Goal: Transaction & Acquisition: Purchase product/service

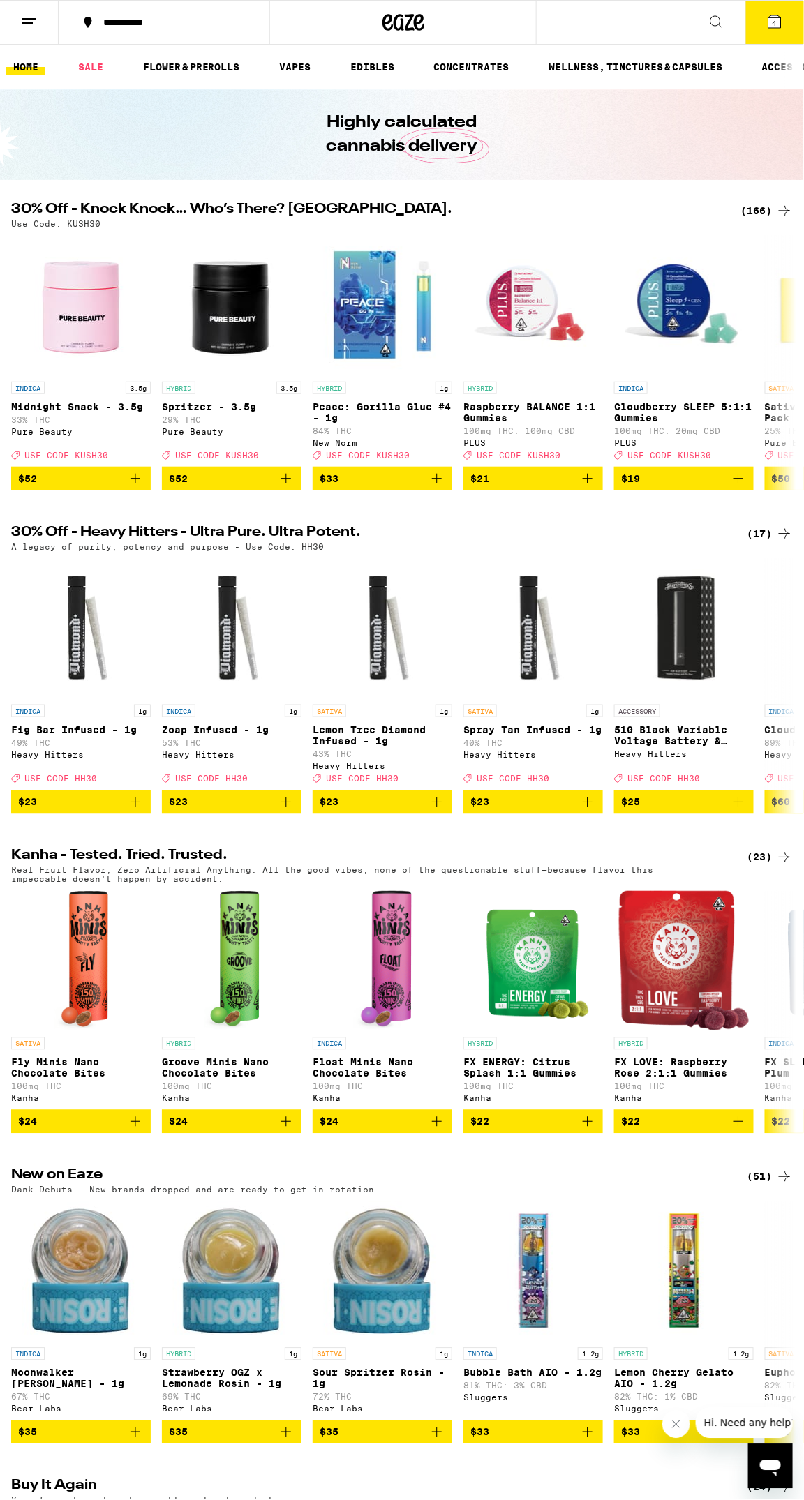
click at [774, 21] on span "4" at bounding box center [774, 23] width 4 height 8
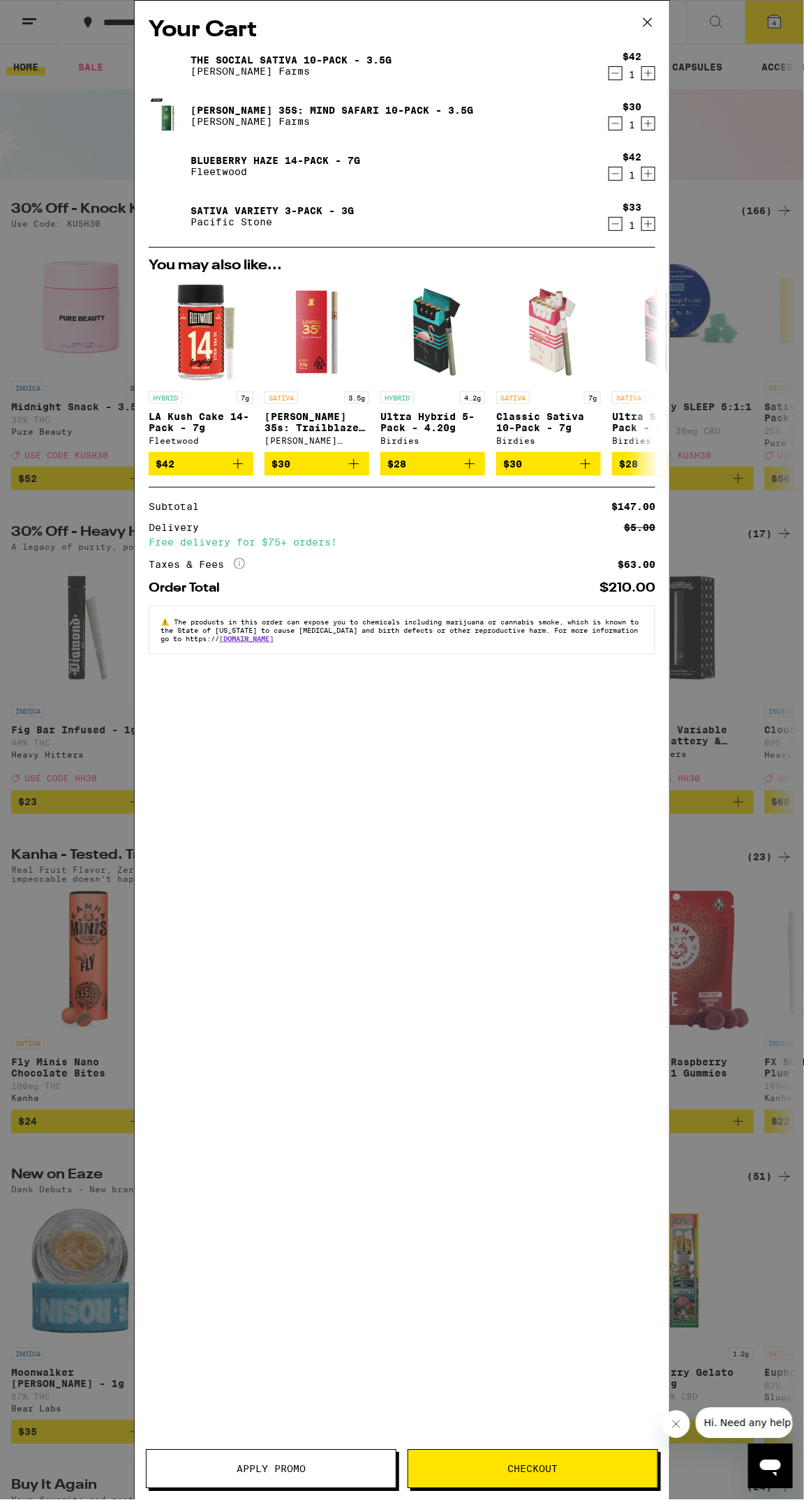
click at [508, 1469] on span "Checkout" at bounding box center [532, 1469] width 249 height 10
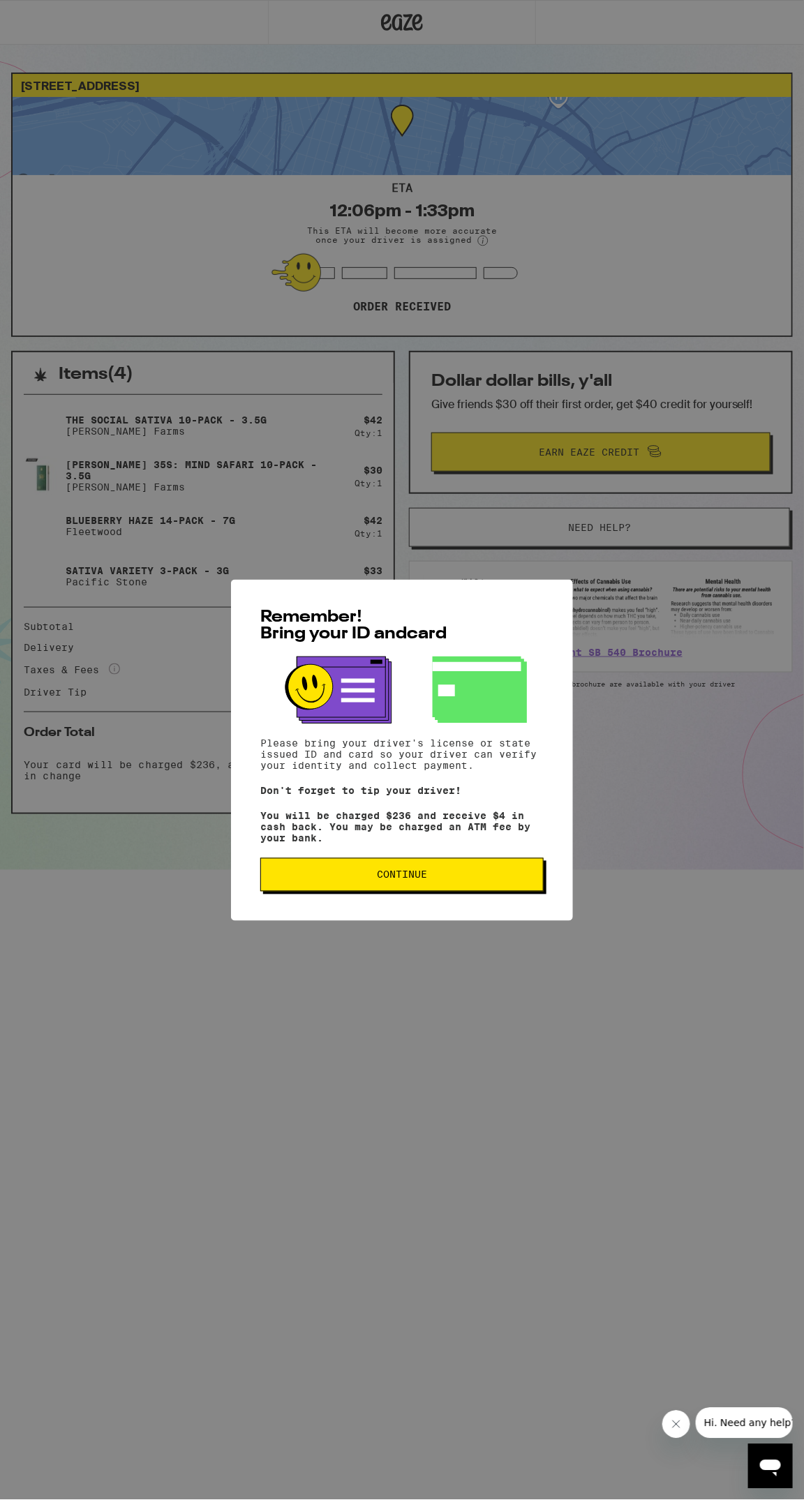
click at [402, 880] on span "Continue" at bounding box center [402, 875] width 50 height 10
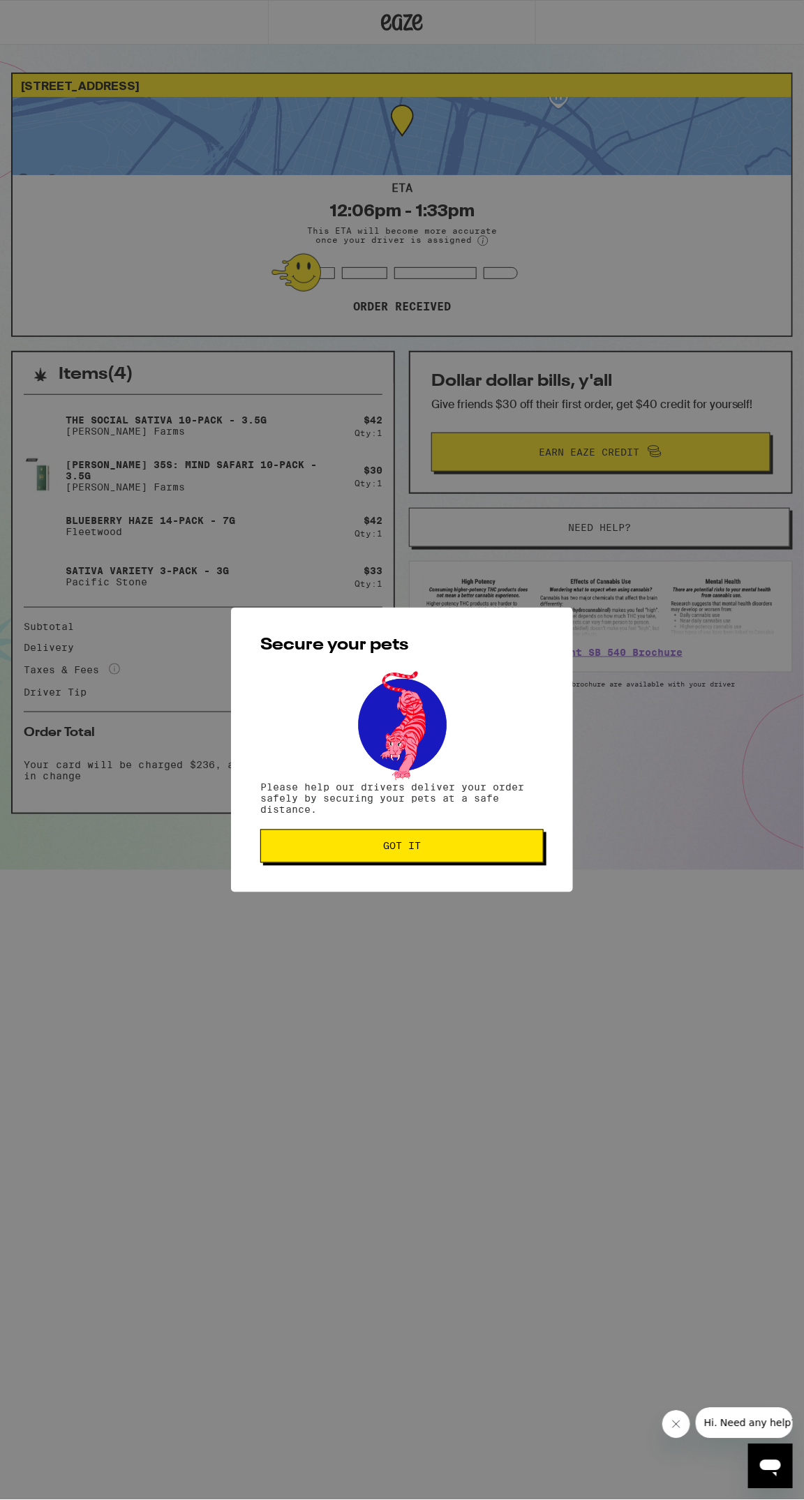
click at [393, 848] on span "Got it" at bounding box center [402, 846] width 38 height 10
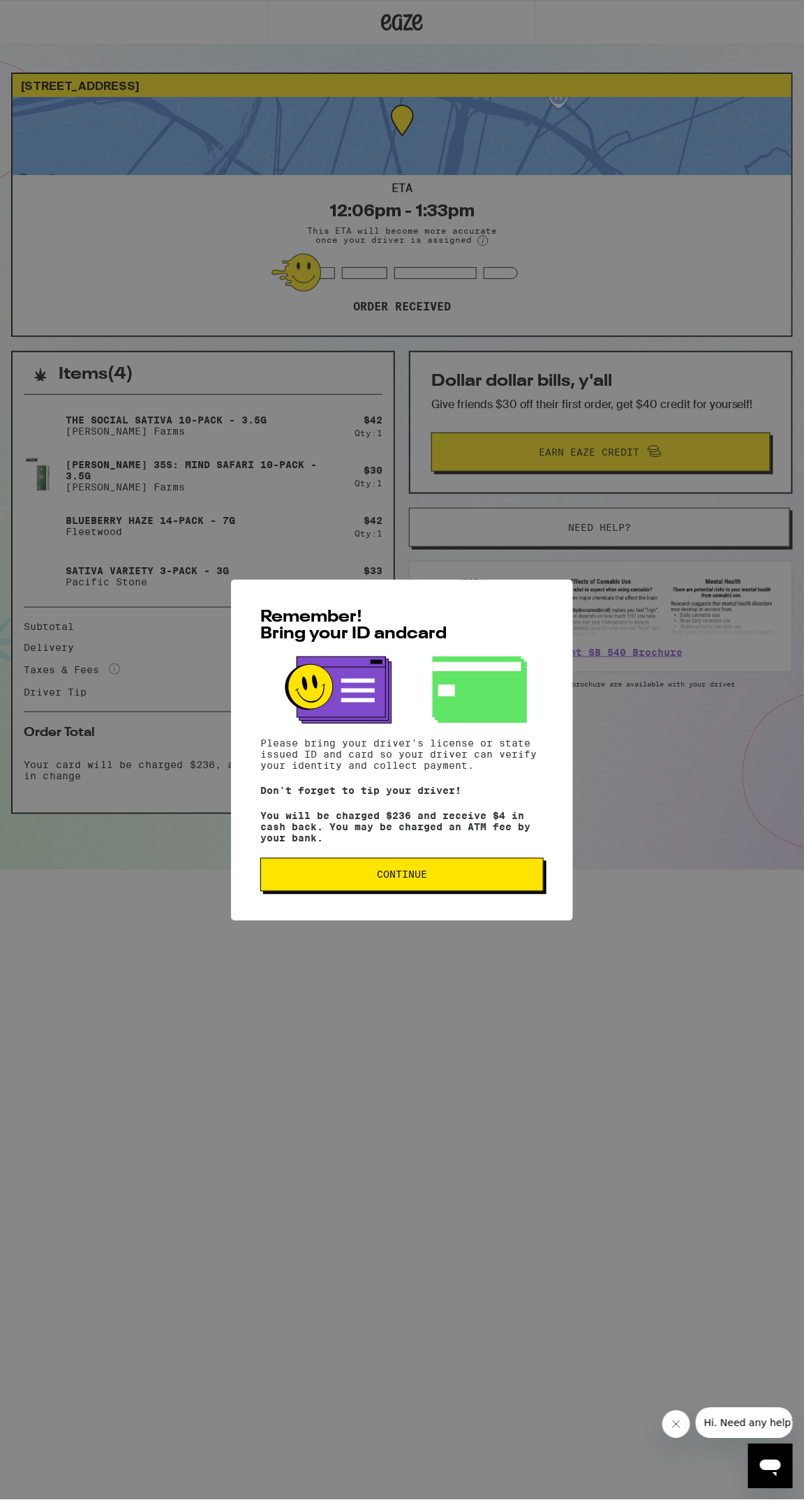
click at [399, 879] on span "Continue" at bounding box center [402, 875] width 50 height 10
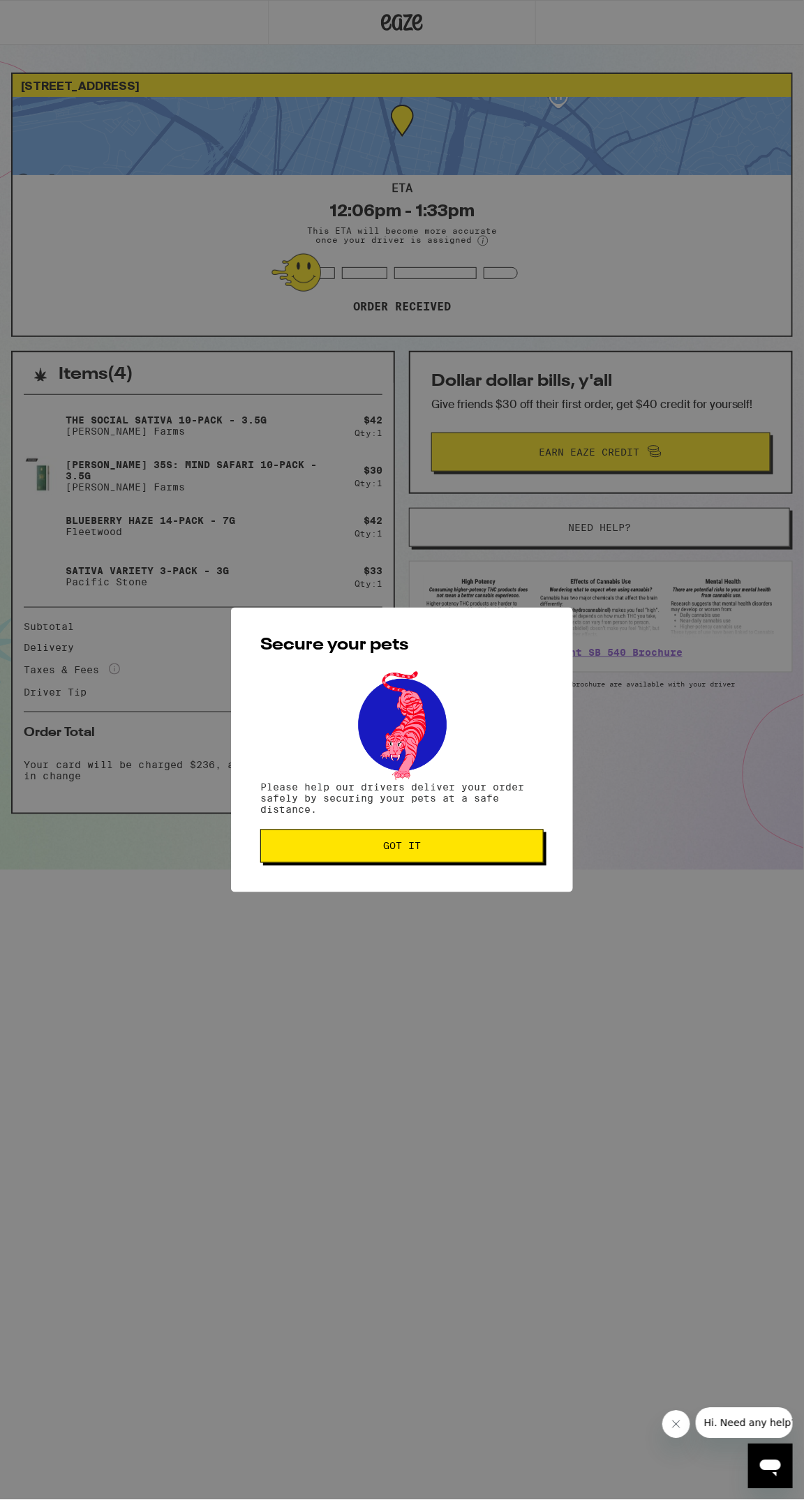
click at [393, 848] on span "Got it" at bounding box center [402, 846] width 38 height 10
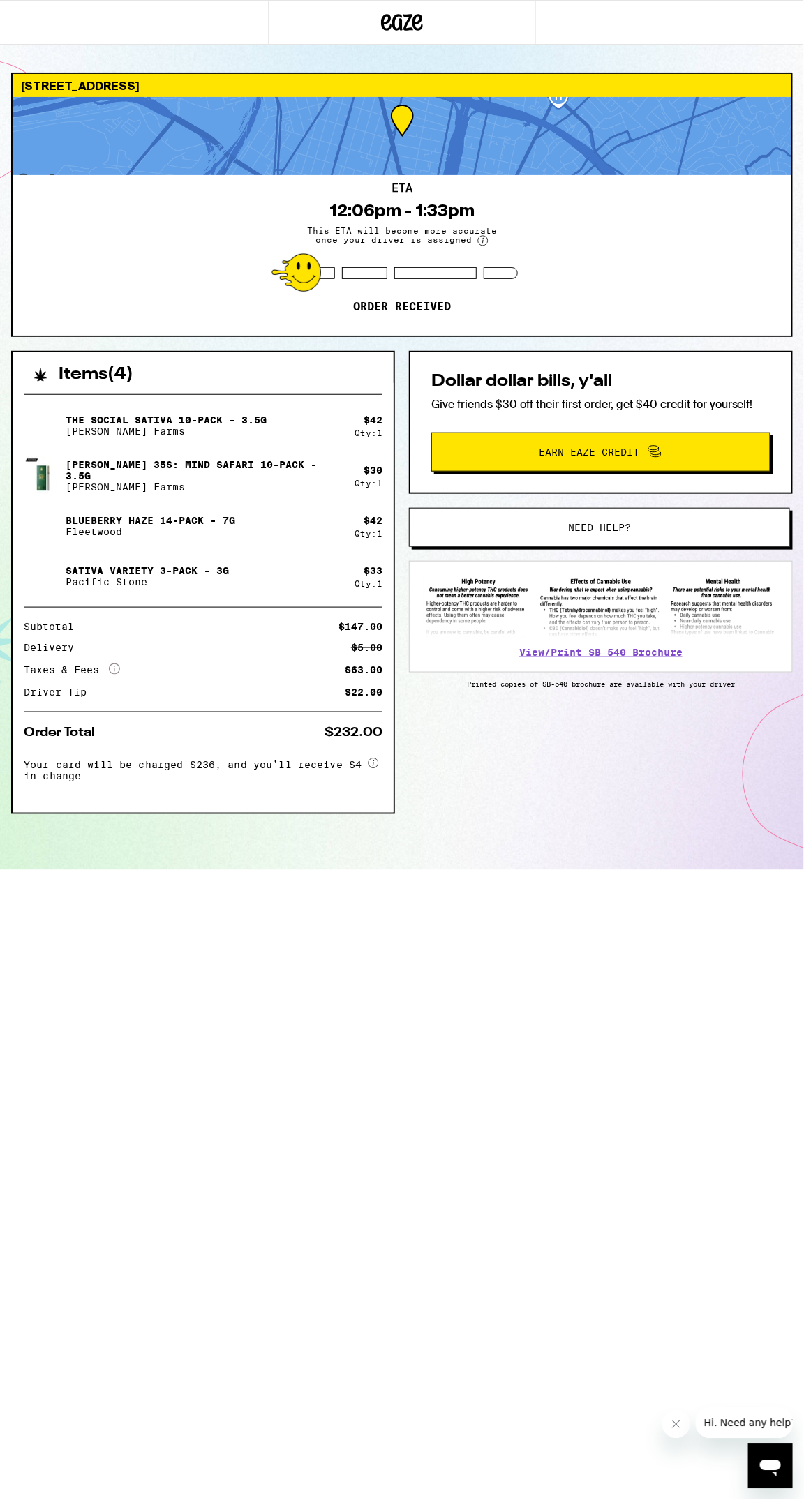
click at [89, 148] on div at bounding box center [402, 136] width 779 height 78
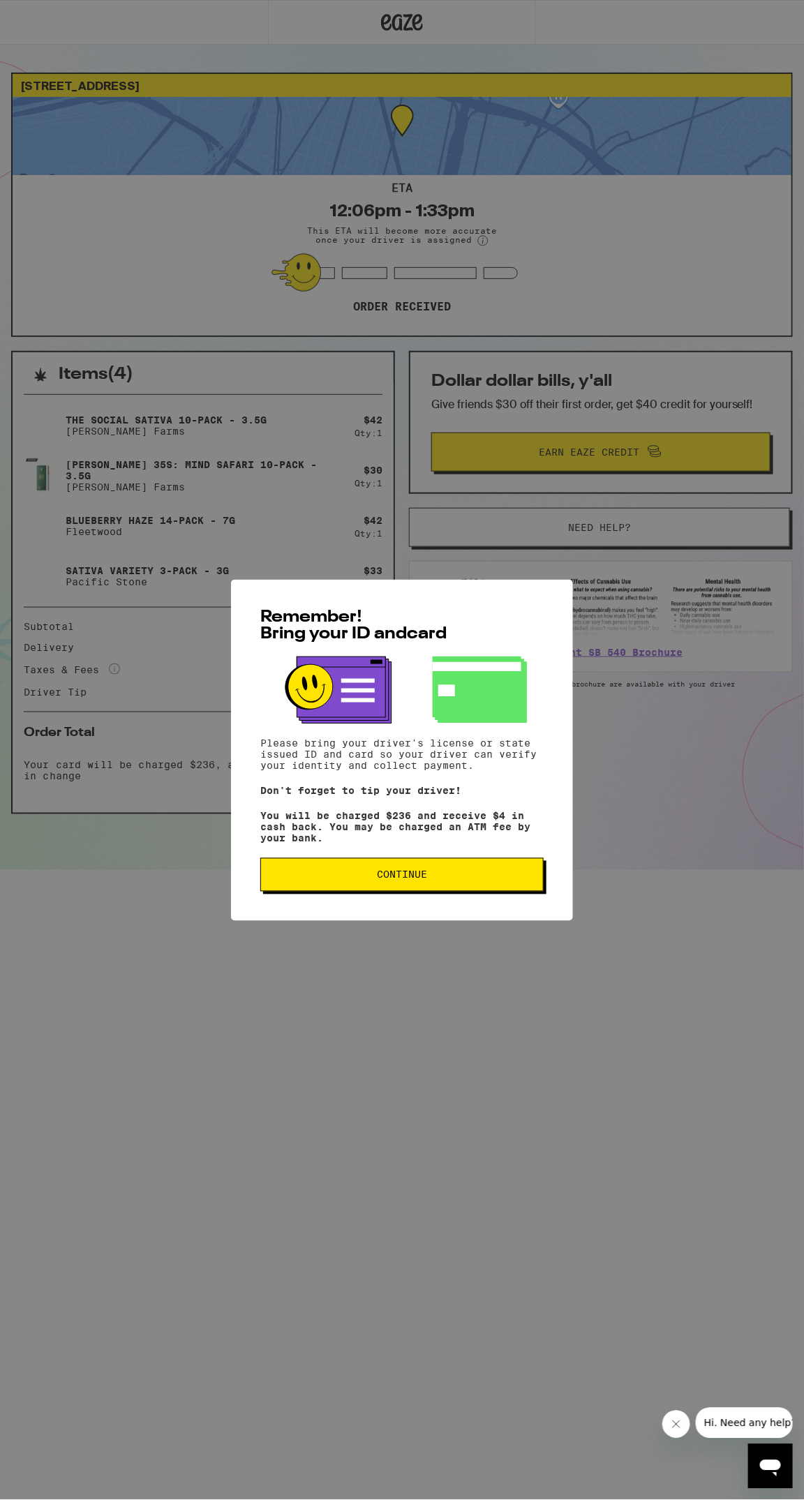
click at [412, 879] on span "Continue" at bounding box center [402, 875] width 50 height 10
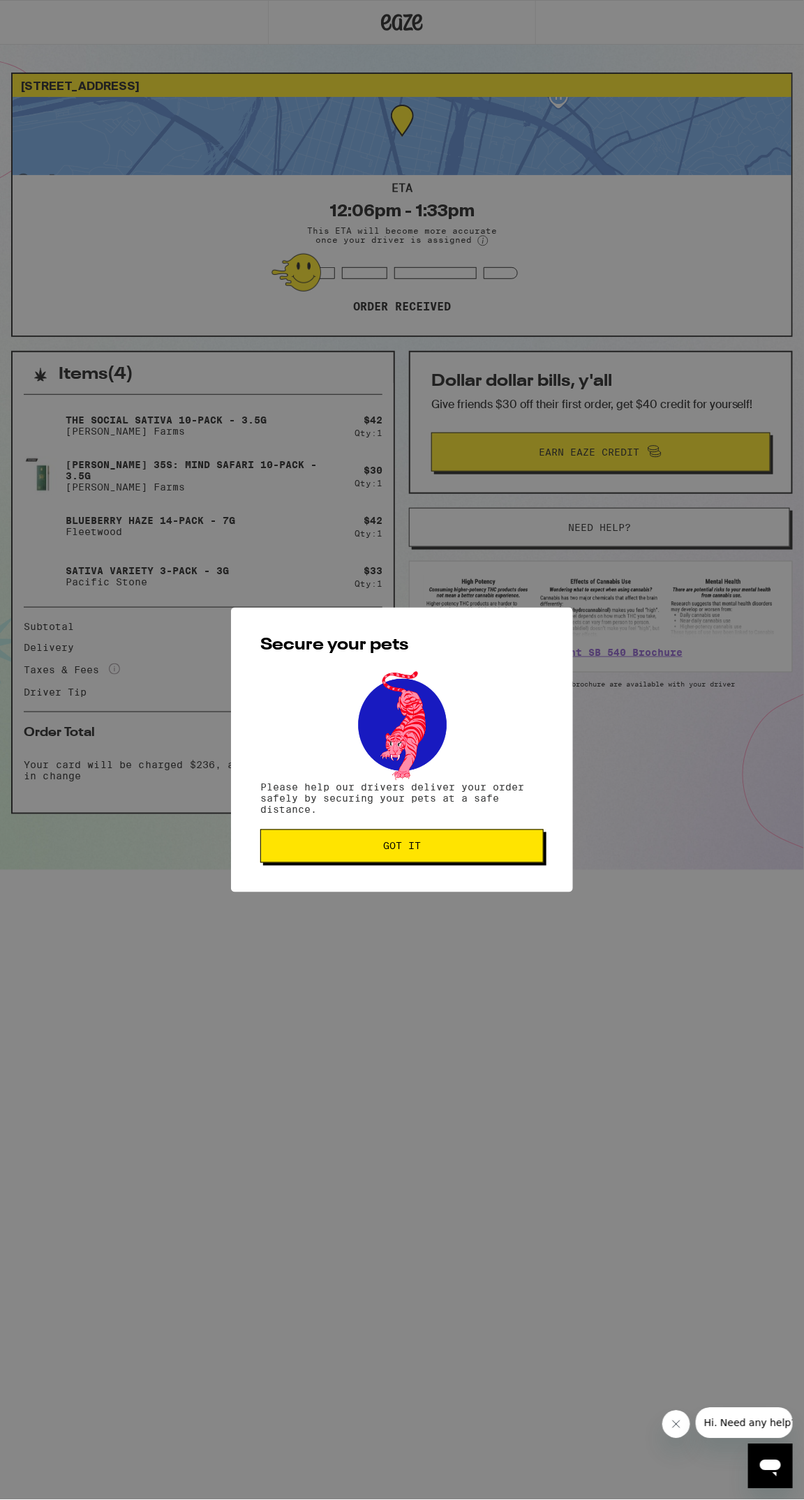
click at [410, 851] on span "Got it" at bounding box center [402, 846] width 38 height 10
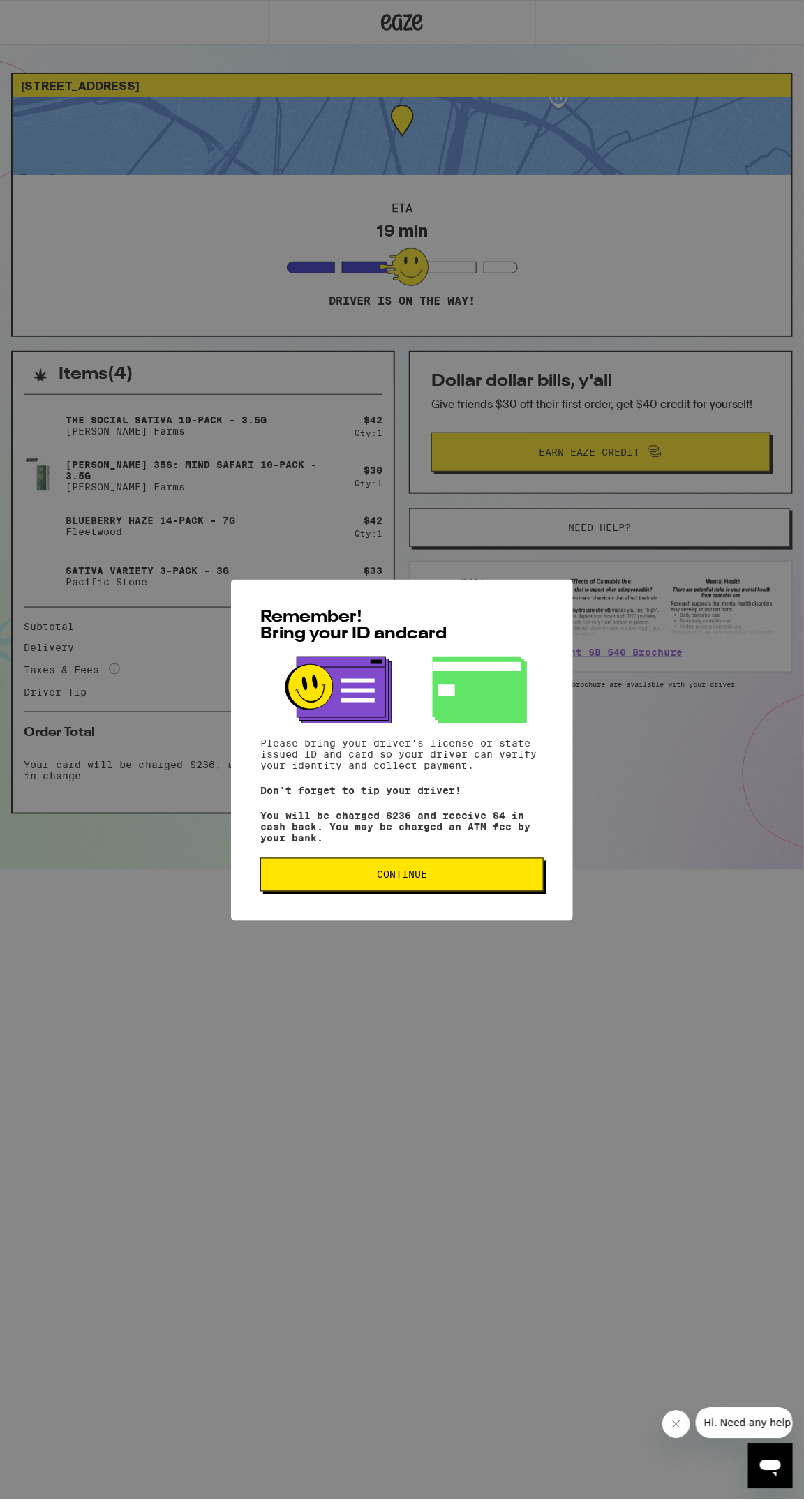
click at [392, 879] on span "Continue" at bounding box center [402, 875] width 50 height 10
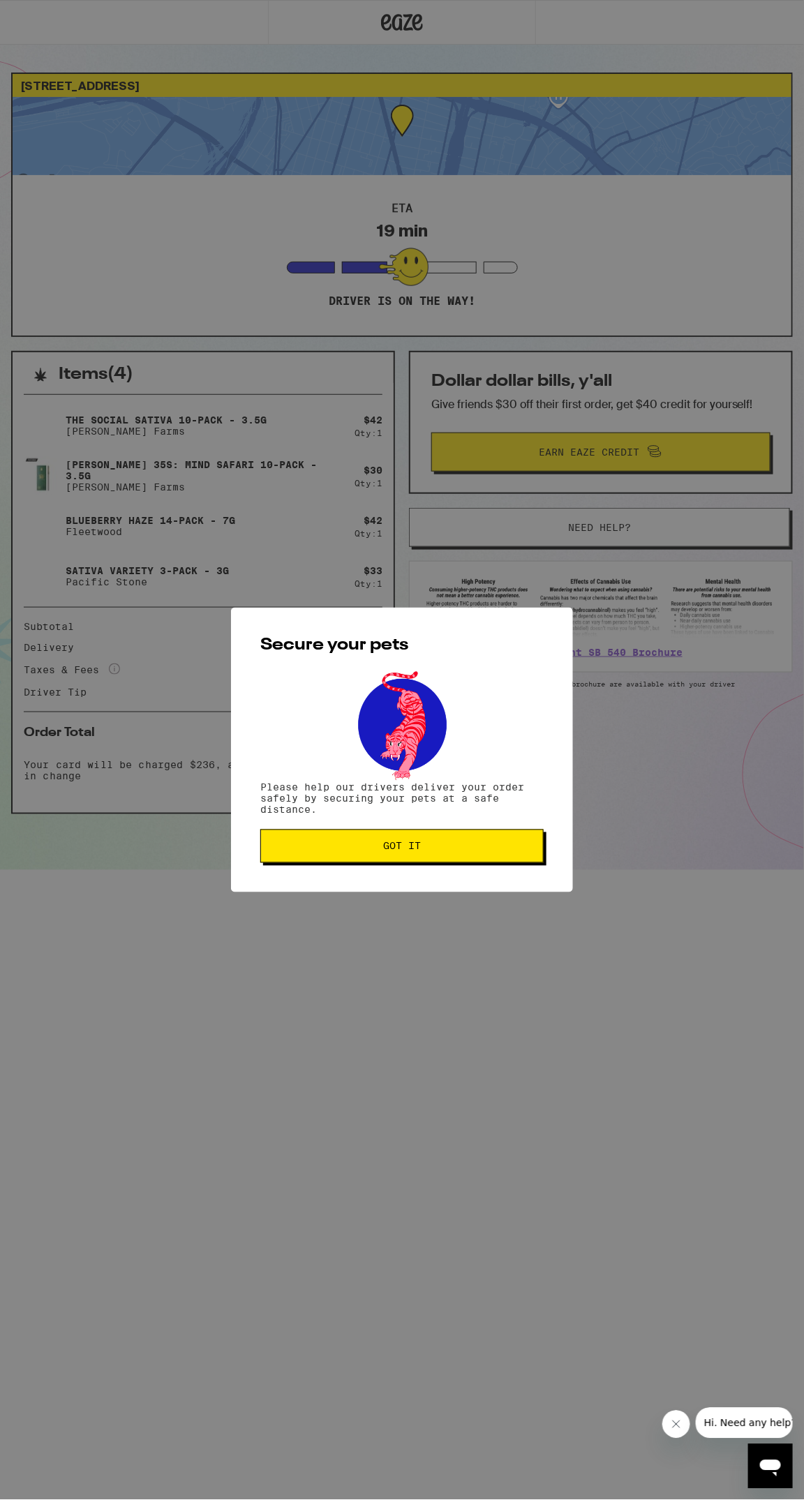
click at [388, 848] on span "Got it" at bounding box center [402, 846] width 38 height 10
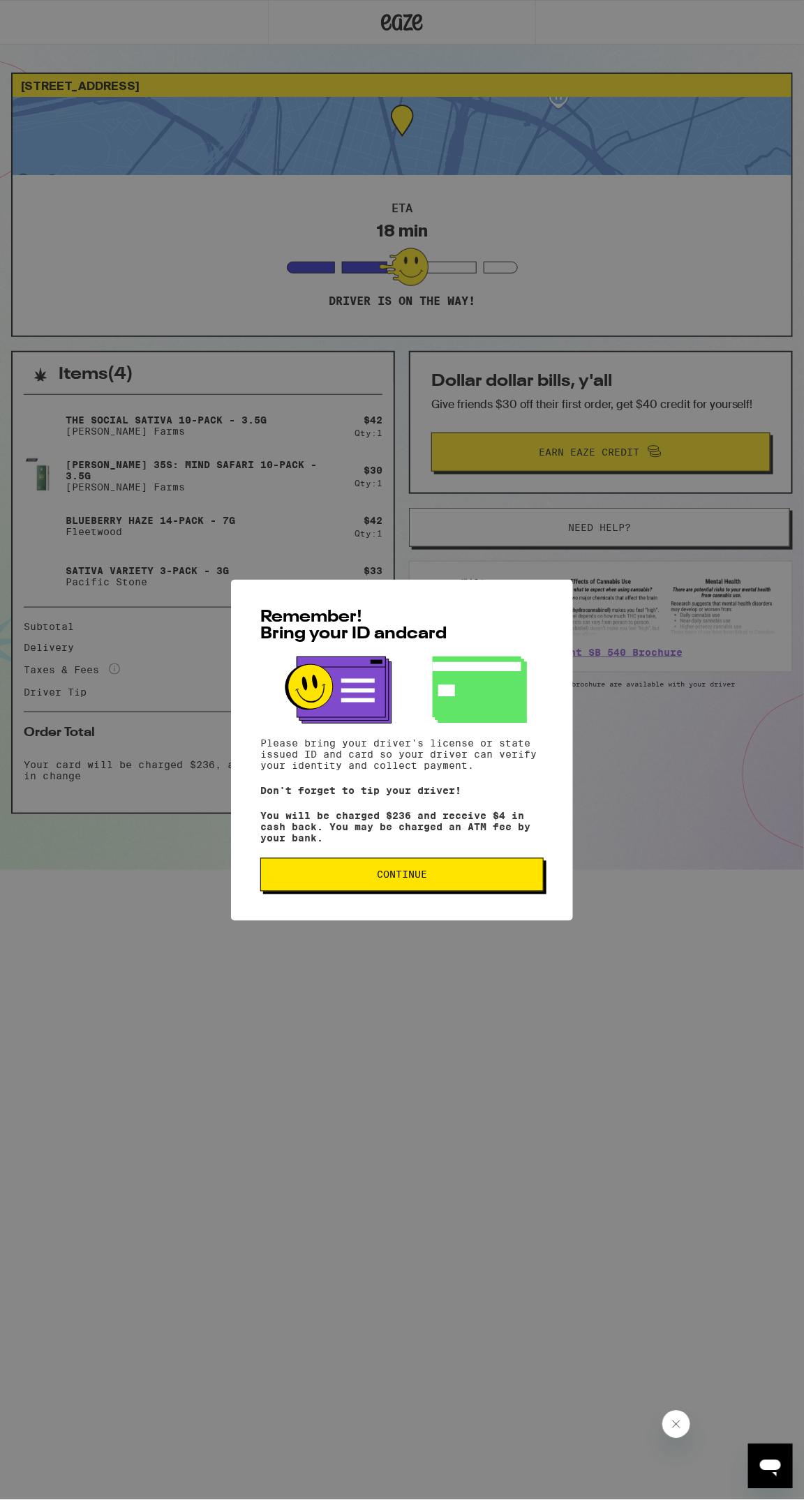
click at [393, 879] on span "Continue" at bounding box center [402, 875] width 50 height 10
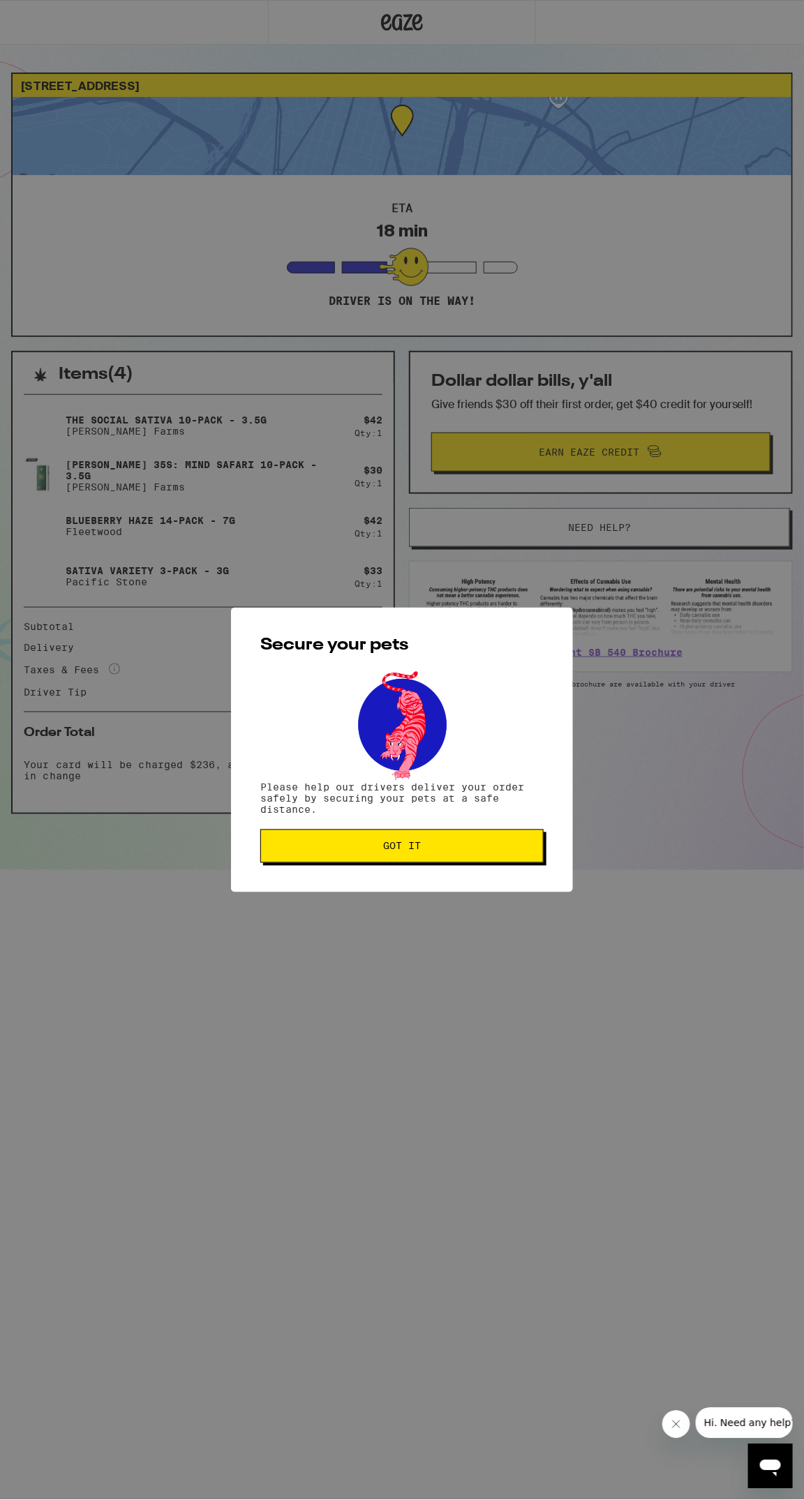
click at [396, 848] on span "Got it" at bounding box center [402, 846] width 38 height 10
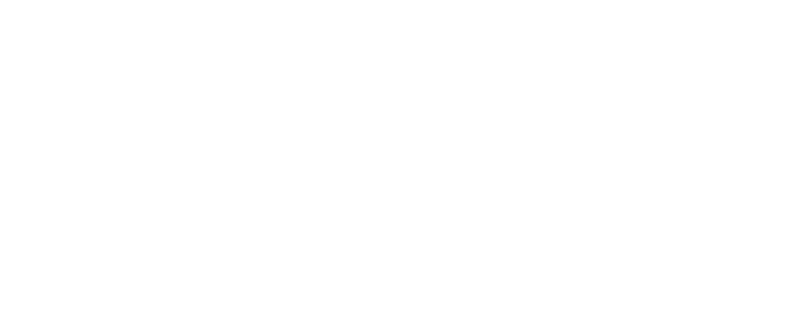
scroll to position [556, 0]
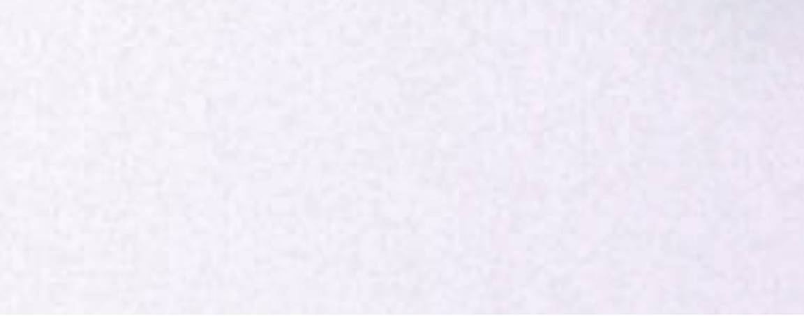
click at [555, 311] on div "Items ( 4 ) The Social Sativa 10-Pack - 3.5g [PERSON_NAME] Farms $ 42 Qty: 1 [P…" at bounding box center [401, 56] width 781 height 519
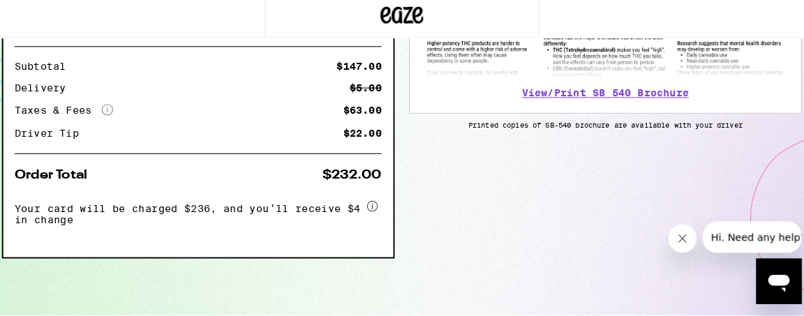
scroll to position [554, 0]
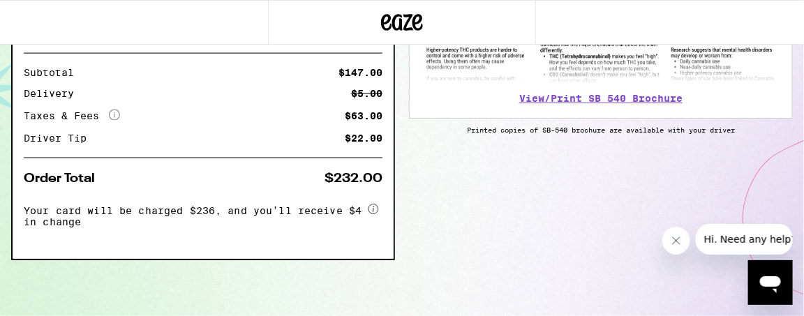
click at [399, 307] on div "Items ( 4 ) The Social Sativa 10-Pack - 3.5g [PERSON_NAME] Farms $ 42 Qty: 1 [P…" at bounding box center [401, 56] width 781 height 519
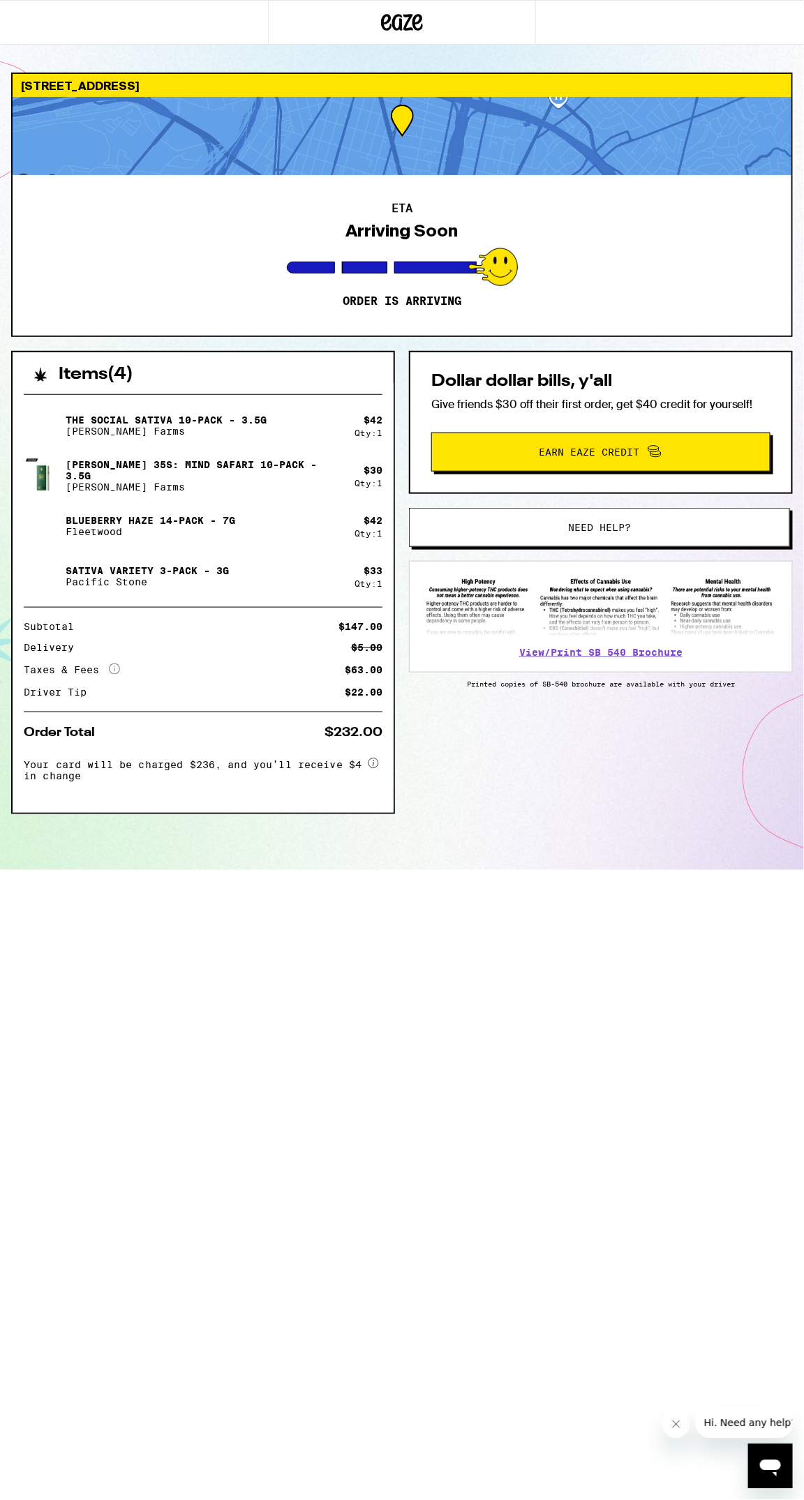
click at [306, 870] on html "883 [GEOGRAPHIC_DATA] 94608 ETA Arriving Soon Order is arriving Items ( 4 ) The…" at bounding box center [402, 435] width 804 height 870
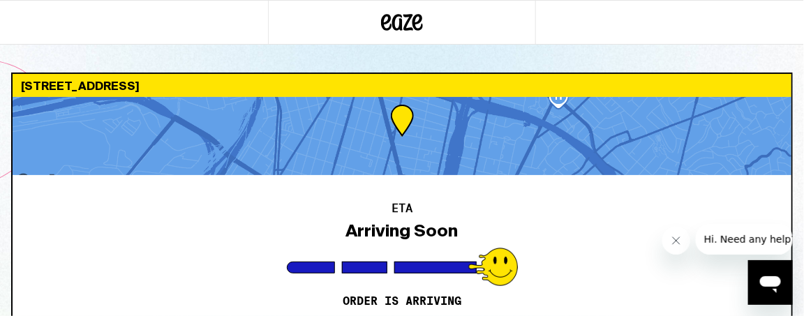
click at [486, 313] on div "ETA Arriving Soon Order is arriving" at bounding box center [402, 255] width 779 height 160
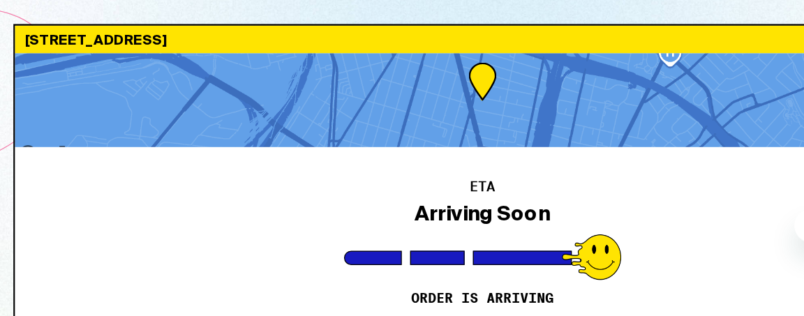
click at [212, 315] on div "ETA Arriving Soon Order is arriving" at bounding box center [402, 255] width 779 height 160
click at [216, 312] on div "ETA Arriving Soon Order is arriving" at bounding box center [402, 255] width 779 height 160
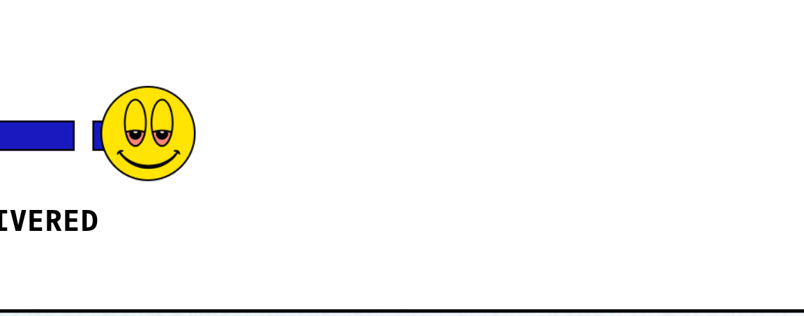
click at [638, 160] on div "Your order was delivered at 12:01 pm Order has been delivered" at bounding box center [402, 86] width 779 height 160
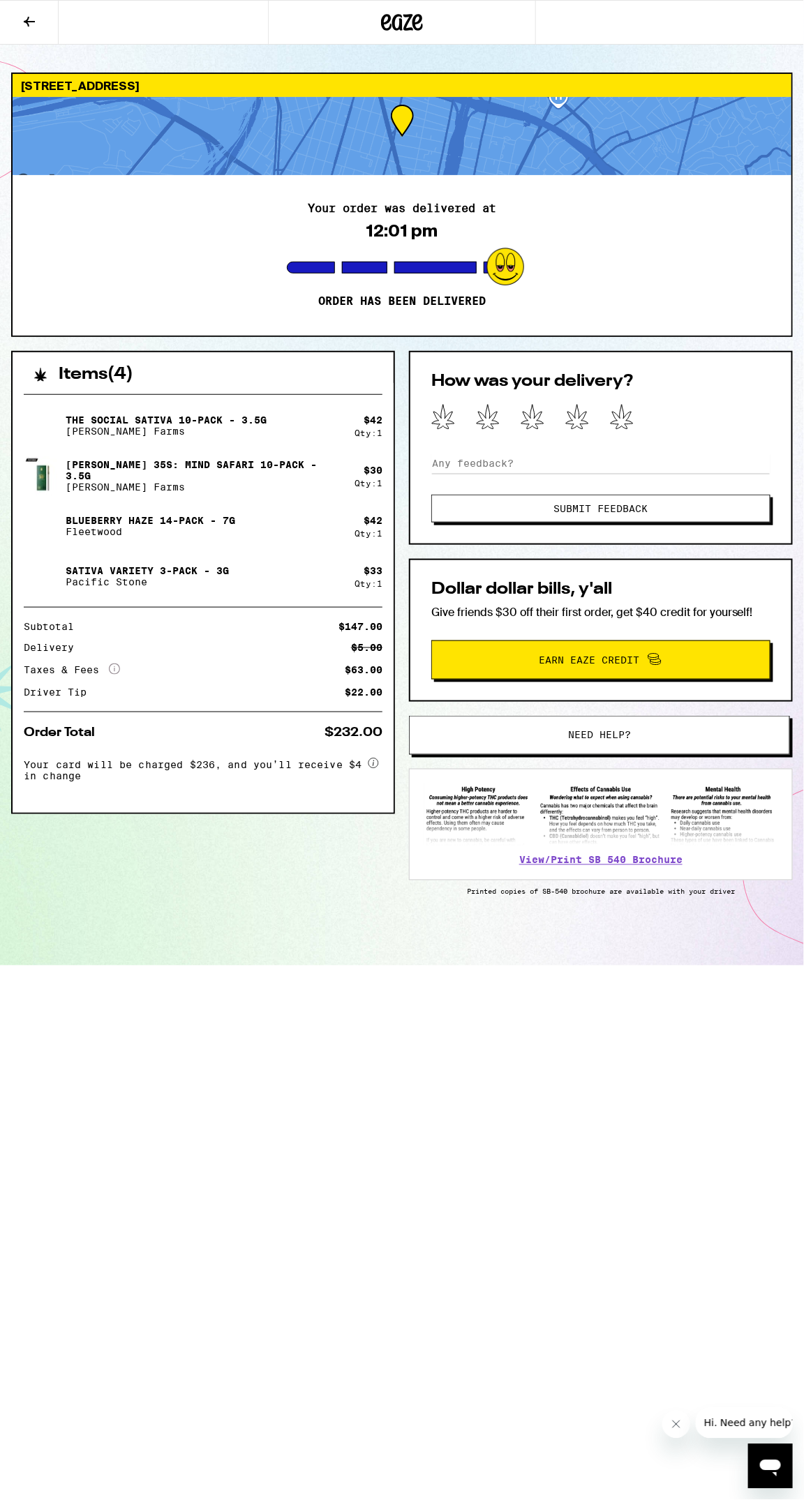
click at [627, 422] on icon at bounding box center [622, 417] width 24 height 26
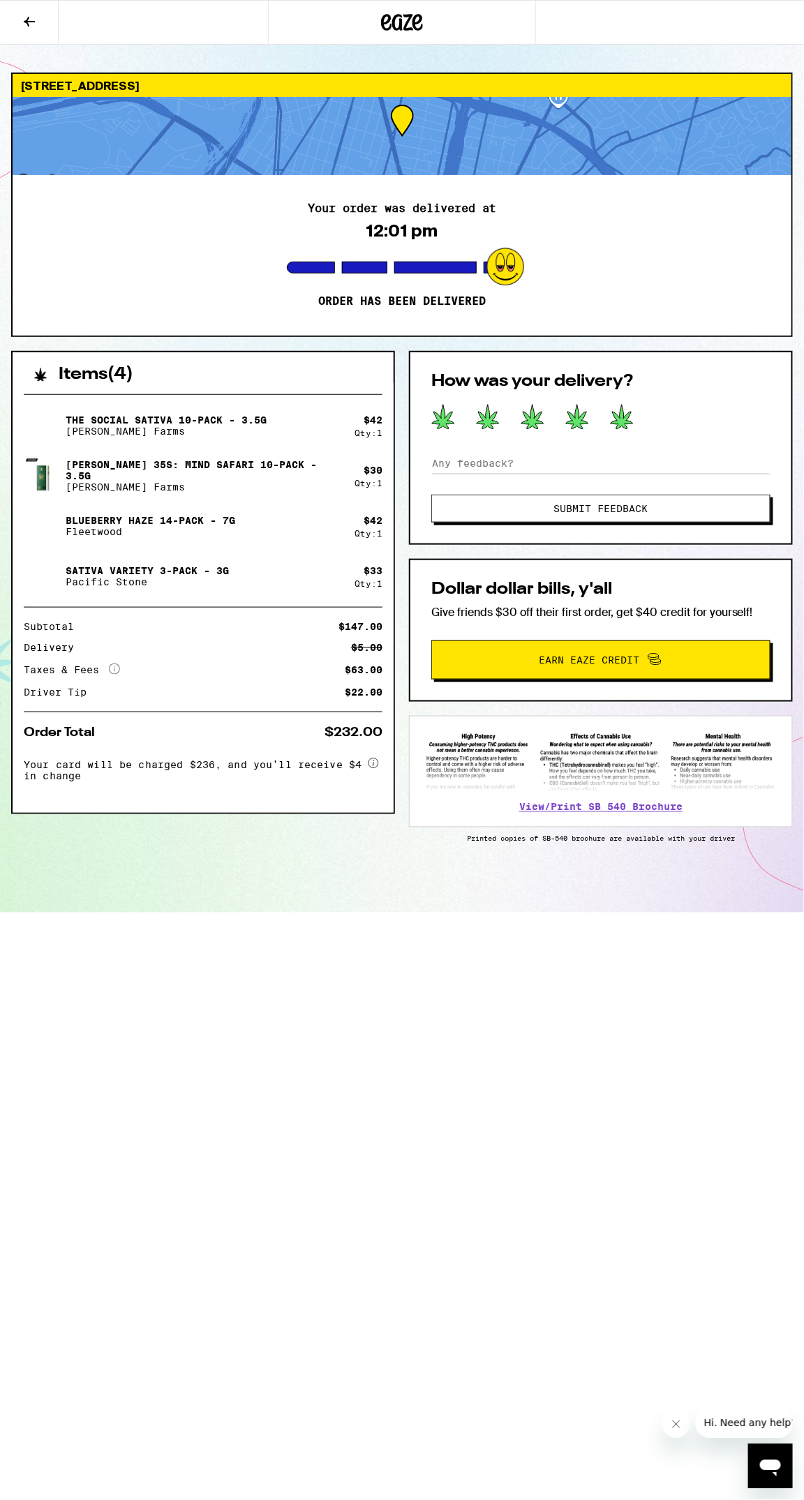
click at [599, 509] on span "Submit Feedback" at bounding box center [601, 509] width 94 height 10
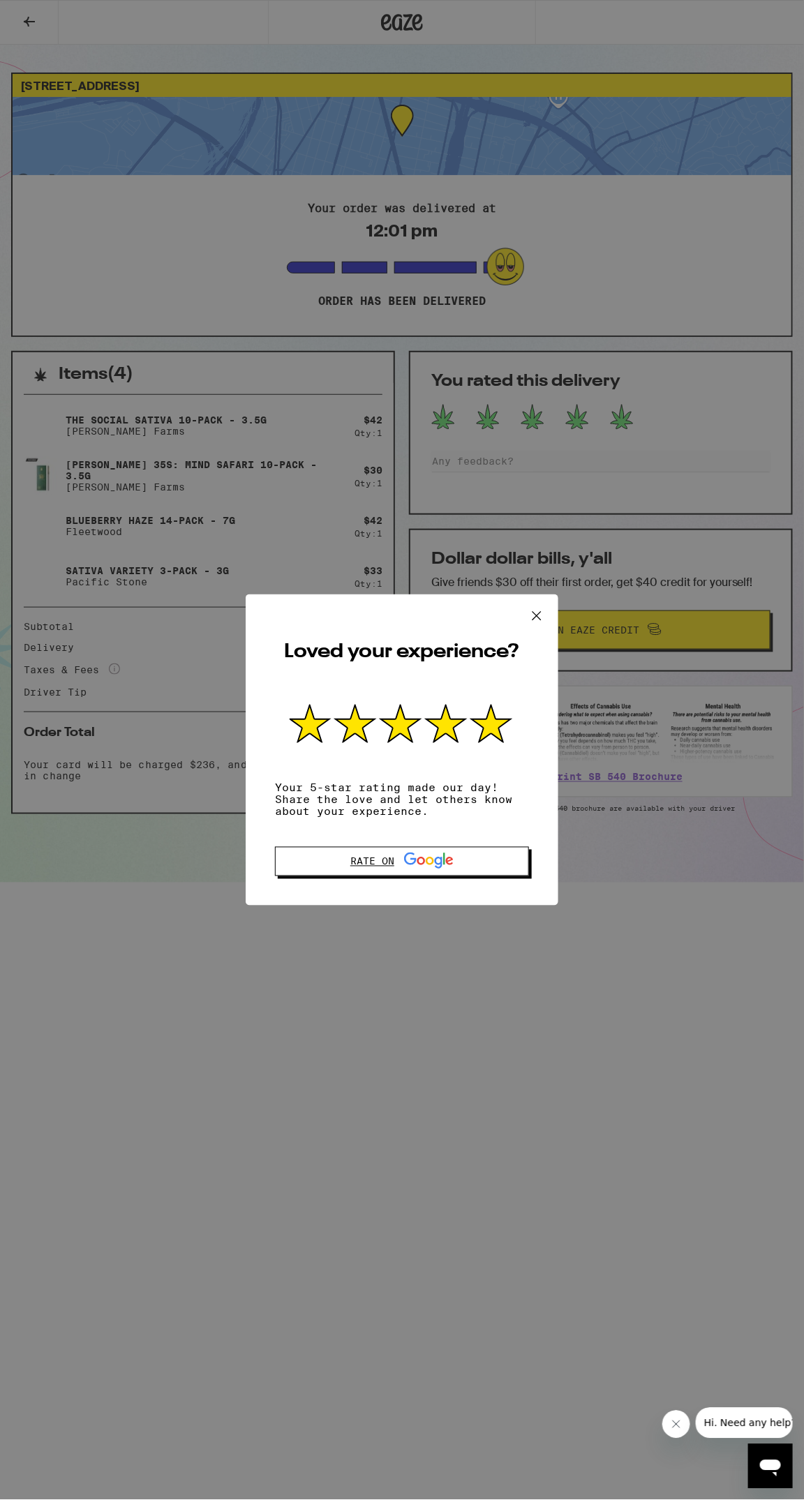
click at [379, 866] on div "Rate on" at bounding box center [401, 861] width 103 height 18
